Goal: Task Accomplishment & Management: Use online tool/utility

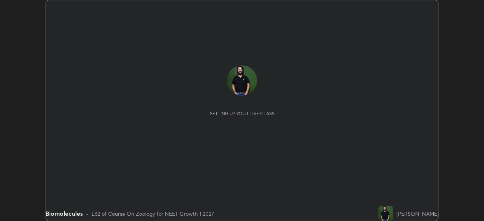
scroll to position [221, 483]
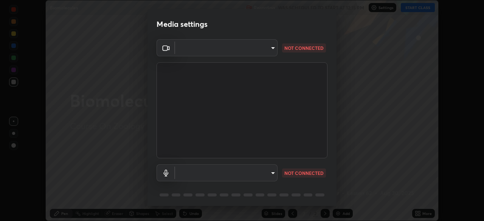
type input "a3b5dc79f1ecfe858b455d0bb3e71d1968431809174183cca7ad938a8bc51832"
type input "default"
click at [272, 49] on body "Erase all Biomolecules Recording WAS SCHEDULED TO START AT 12:15 PM Settings ST…" at bounding box center [242, 110] width 484 height 221
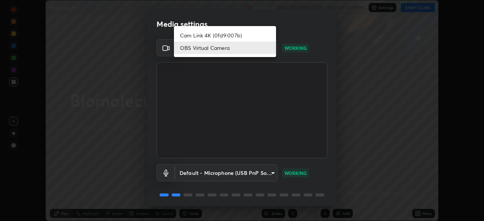
click at [198, 36] on li "Cam Link 4K (0fd9:007b)" at bounding box center [225, 35] width 102 height 12
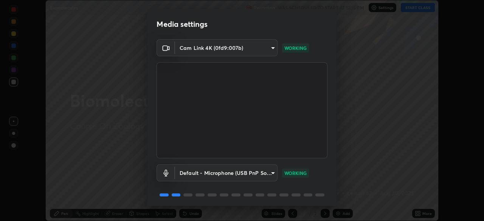
type input "1aa9a2346586593530aac2cf173ef8fd9a708ba55414d838fbce605f7d08cc12"
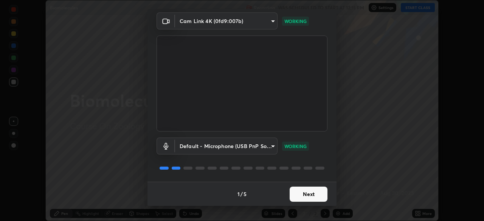
click at [308, 192] on button "Next" at bounding box center [308, 194] width 38 height 15
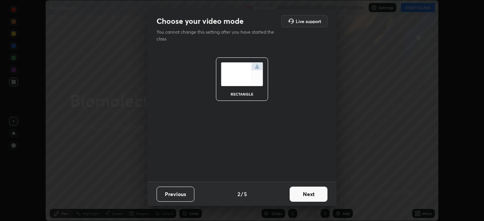
click at [314, 197] on button "Next" at bounding box center [308, 194] width 38 height 15
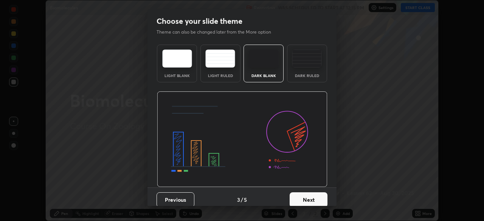
click at [318, 197] on button "Next" at bounding box center [308, 199] width 38 height 15
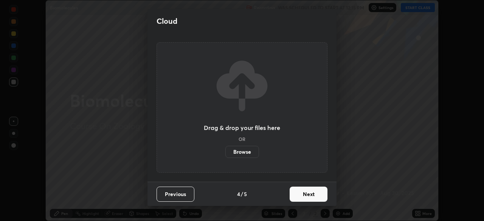
click at [314, 193] on button "Next" at bounding box center [308, 194] width 38 height 15
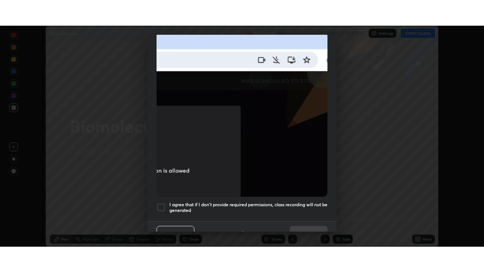
scroll to position [181, 0]
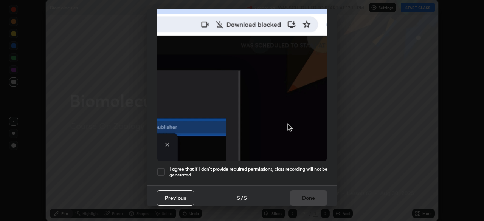
click at [166, 169] on div "I agree that if I don't provide required permissions, class recording will not …" at bounding box center [241, 171] width 171 height 9
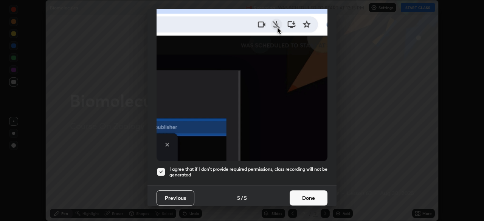
click at [311, 195] on button "Done" at bounding box center [308, 197] width 38 height 15
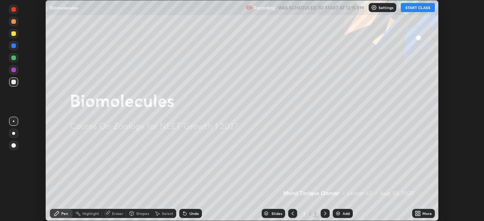
click at [423, 8] on button "START CLASS" at bounding box center [418, 7] width 34 height 9
click at [429, 214] on div "More" at bounding box center [426, 214] width 9 height 4
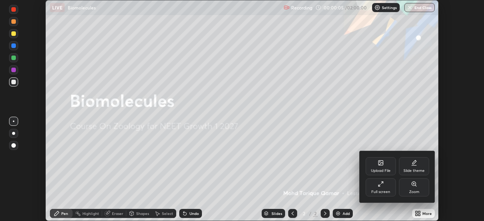
click at [381, 187] on div "Full screen" at bounding box center [380, 187] width 30 height 18
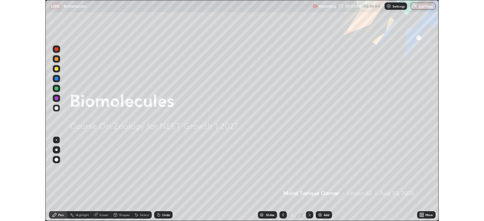
scroll to position [272, 484]
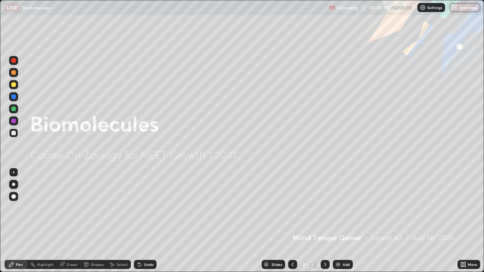
click at [352, 221] on div "Slides 2 / 2 Add" at bounding box center [306, 264] width 301 height 15
click at [347, 221] on div "Slides 2 / 2 Add" at bounding box center [306, 264] width 301 height 15
click at [462, 221] on icon at bounding box center [462, 266] width 2 height 2
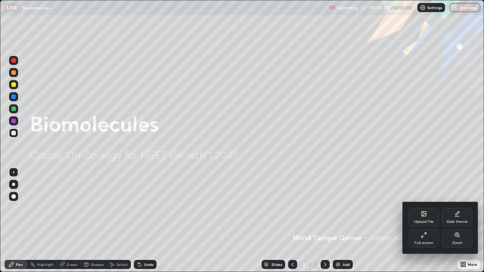
click at [423, 221] on icon at bounding box center [422, 236] width 2 height 2
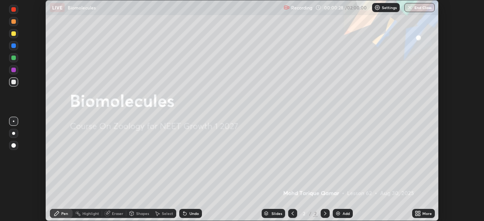
scroll to position [37572, 37309]
click at [341, 212] on div "Add" at bounding box center [343, 213] width 20 height 9
